Goal: Task Accomplishment & Management: Manage account settings

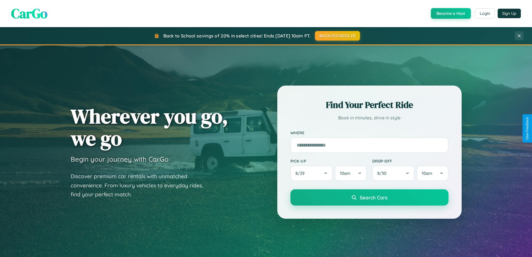
scroll to position [384, 0]
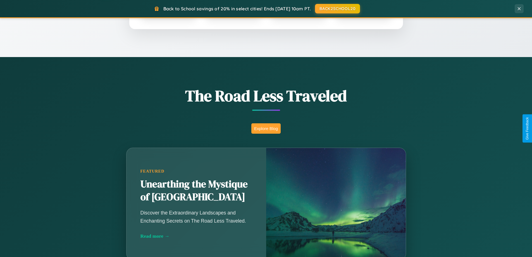
click at [266, 128] on button "Explore Blog" at bounding box center [265, 128] width 29 height 10
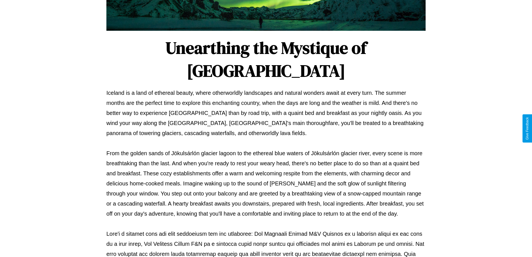
scroll to position [181, 0]
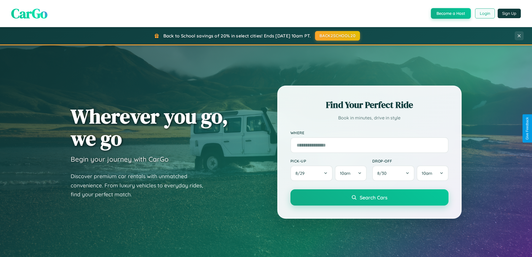
click at [485, 13] on button "Login" at bounding box center [485, 13] width 20 height 10
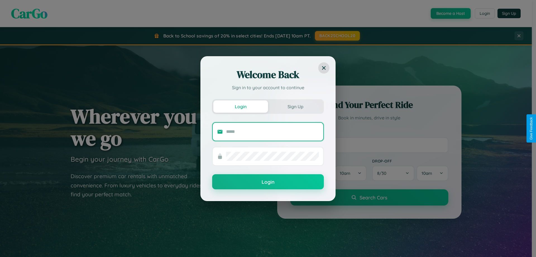
click at [273, 131] on input "text" at bounding box center [272, 131] width 93 height 9
type input "**********"
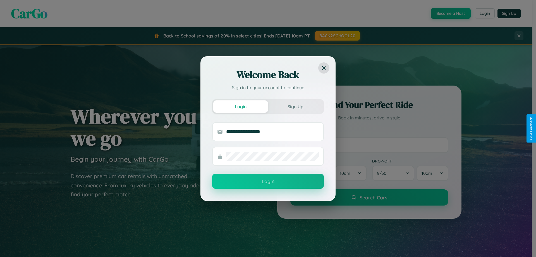
click at [268, 181] on button "Login" at bounding box center [268, 180] width 112 height 15
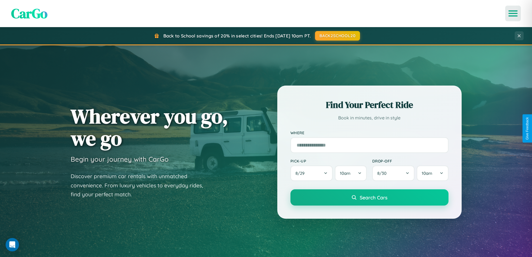
click at [513, 13] on icon "Open menu" at bounding box center [513, 13] width 8 height 5
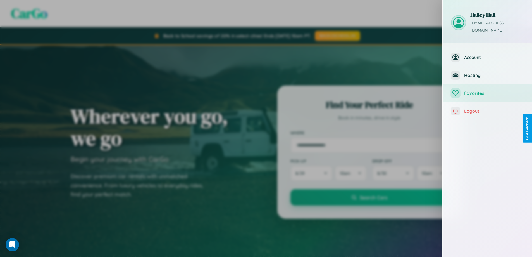
click at [487, 90] on span "Favorites" at bounding box center [494, 93] width 60 height 6
